Goal: Task Accomplishment & Management: Manage account settings

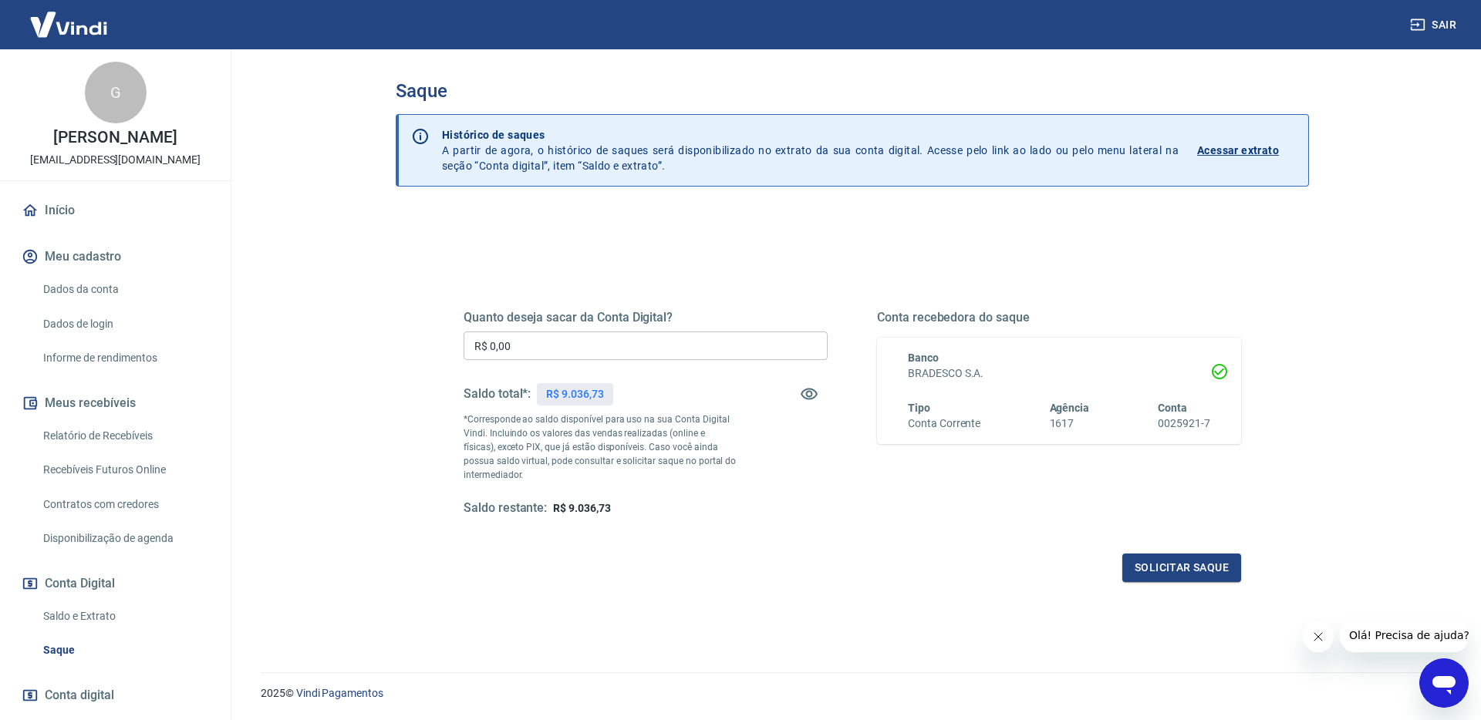
click at [587, 351] on input "R$ 0,00" at bounding box center [646, 346] width 364 height 29
type input "R$ 9.036,73"
click at [1195, 539] on div "Quanto deseja sacar da Conta Digital? R$ 9.036,73 ​ Saldo total*: R$ 9.036,73 *…" at bounding box center [853, 427] width 778 height 309
click at [1189, 558] on button "Solicitar saque" at bounding box center [1181, 568] width 119 height 29
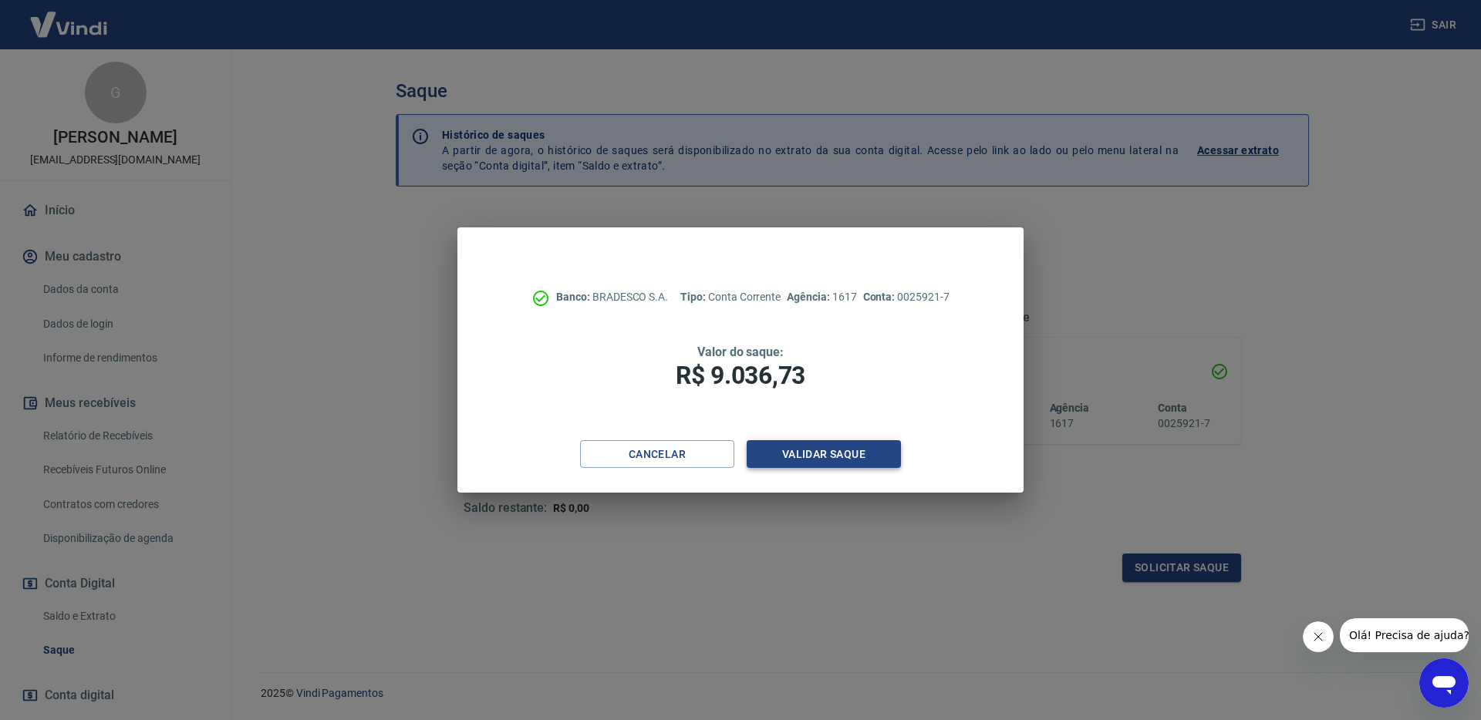
click at [813, 448] on button "Validar saque" at bounding box center [824, 454] width 154 height 29
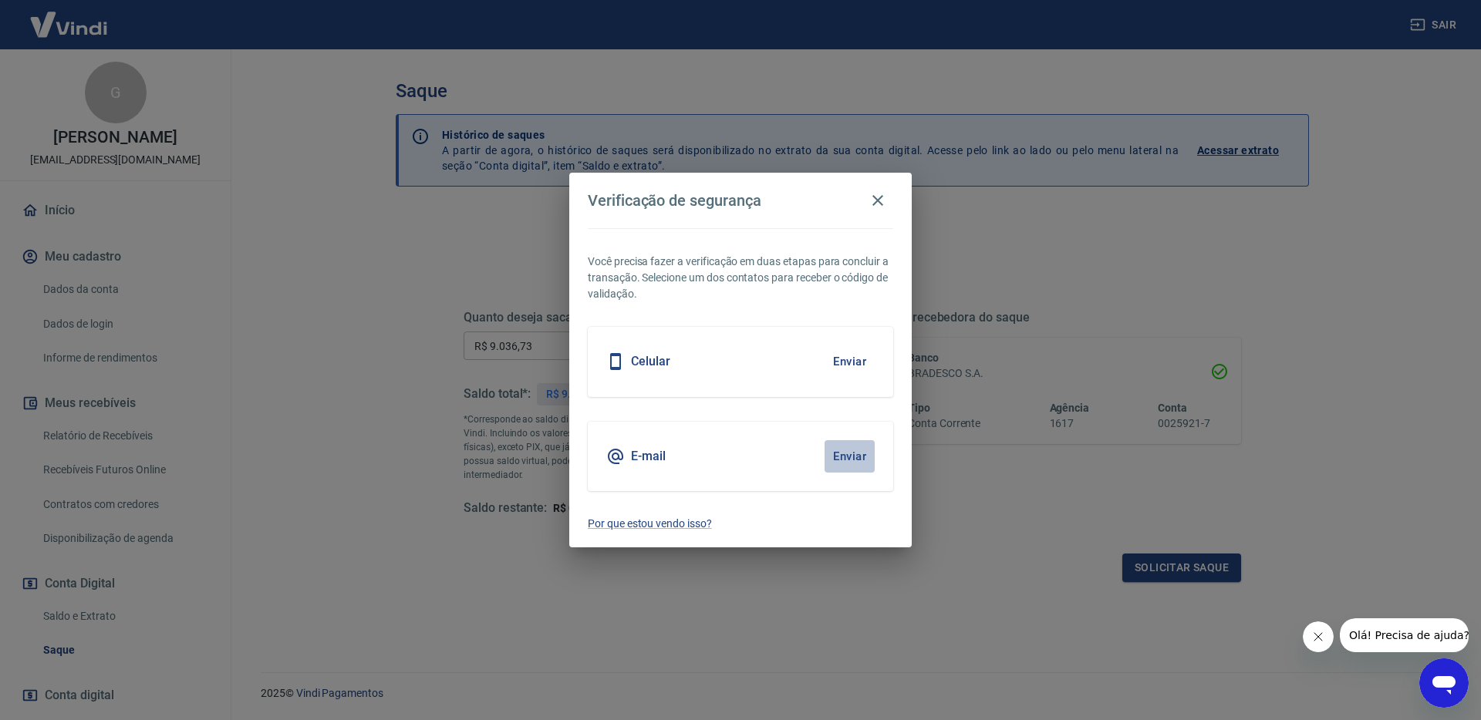
click at [861, 455] on button "Enviar" at bounding box center [850, 456] width 50 height 32
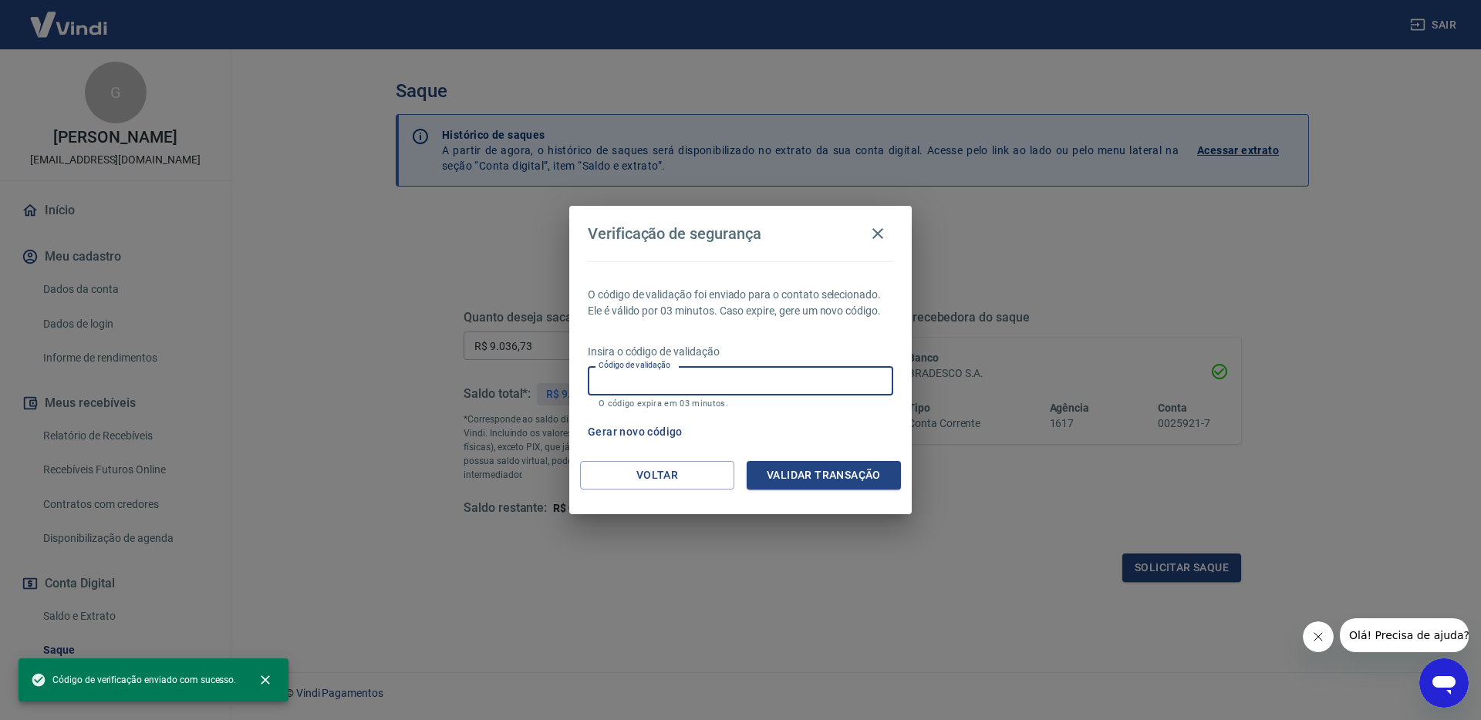
click at [660, 373] on div "Código de validação Código de validação O código expira em 03 minutos." at bounding box center [740, 387] width 305 height 42
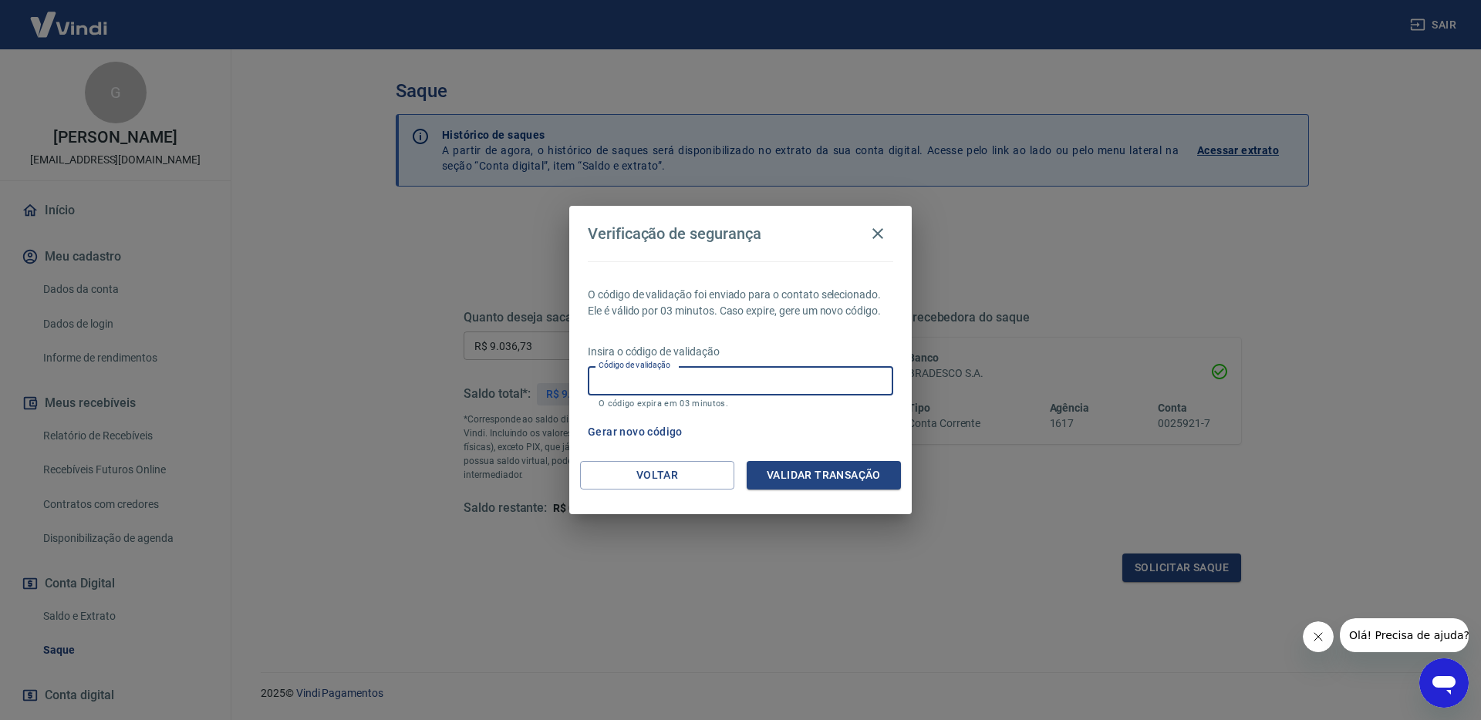
paste input "742905"
type input "742905"
click at [803, 470] on button "Validar transação" at bounding box center [824, 475] width 154 height 29
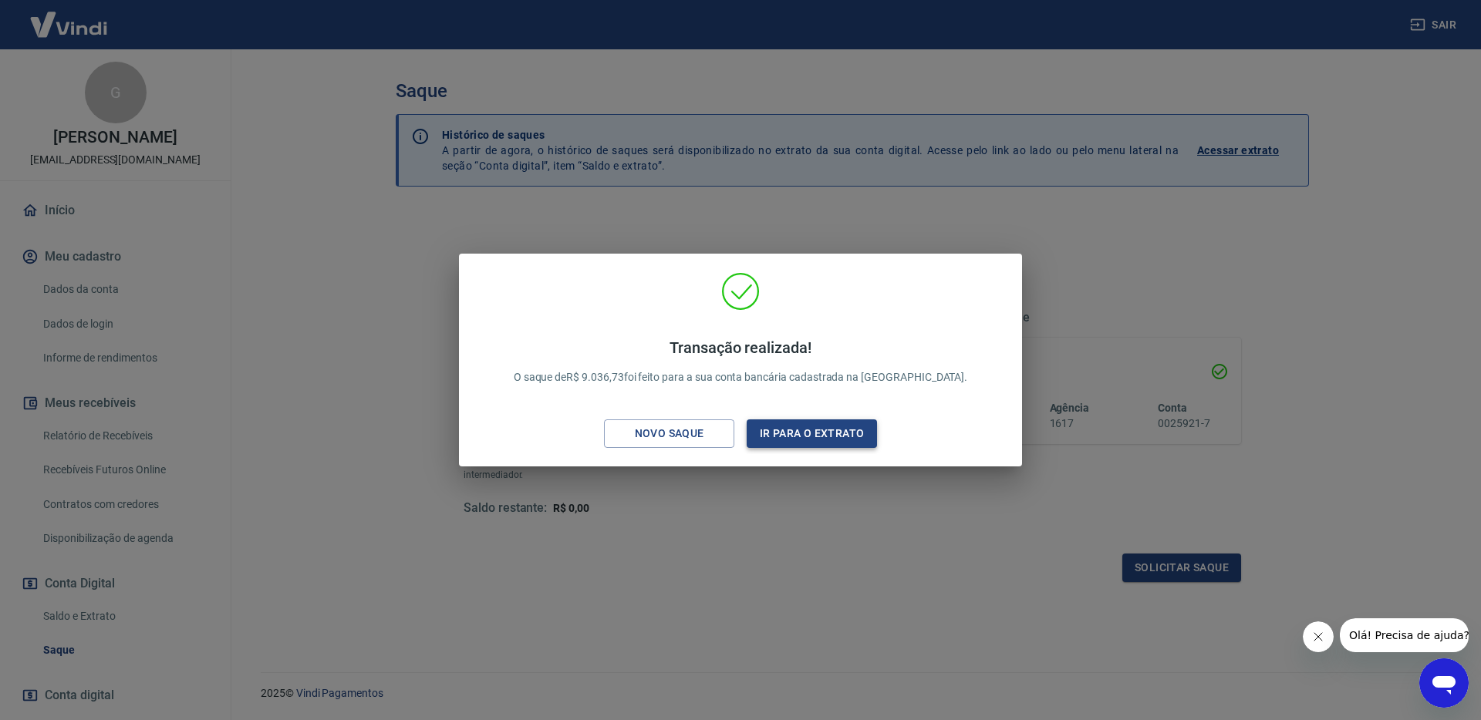
click at [833, 444] on button "Ir para o extrato" at bounding box center [812, 434] width 130 height 29
